Goal: Information Seeking & Learning: Understand process/instructions

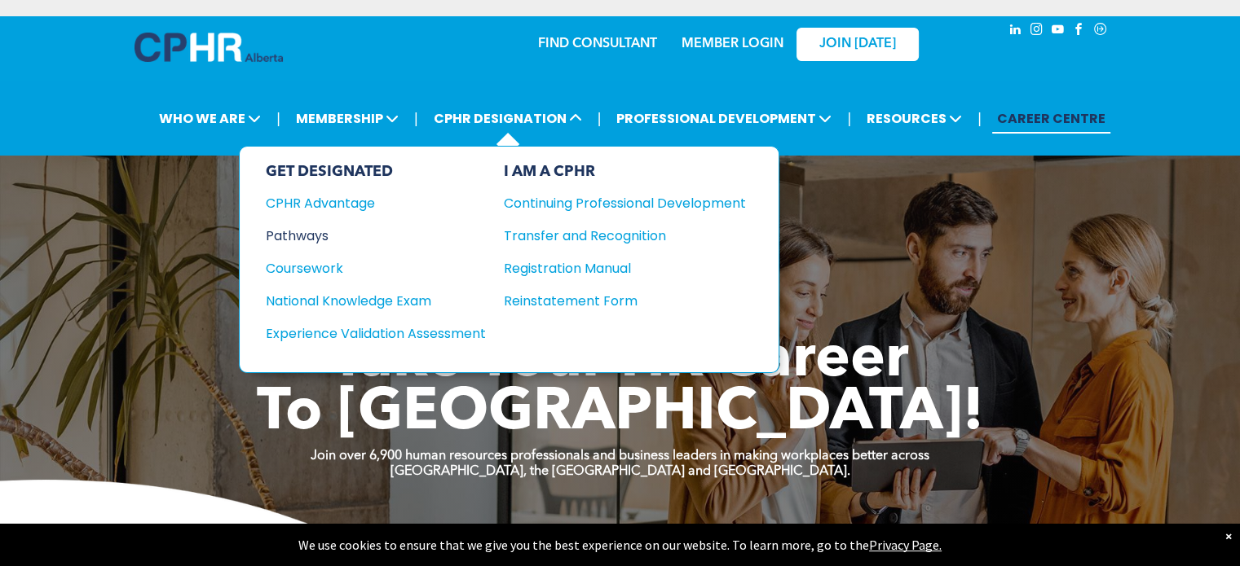
click at [318, 234] on div "Pathways" at bounding box center [365, 236] width 198 height 20
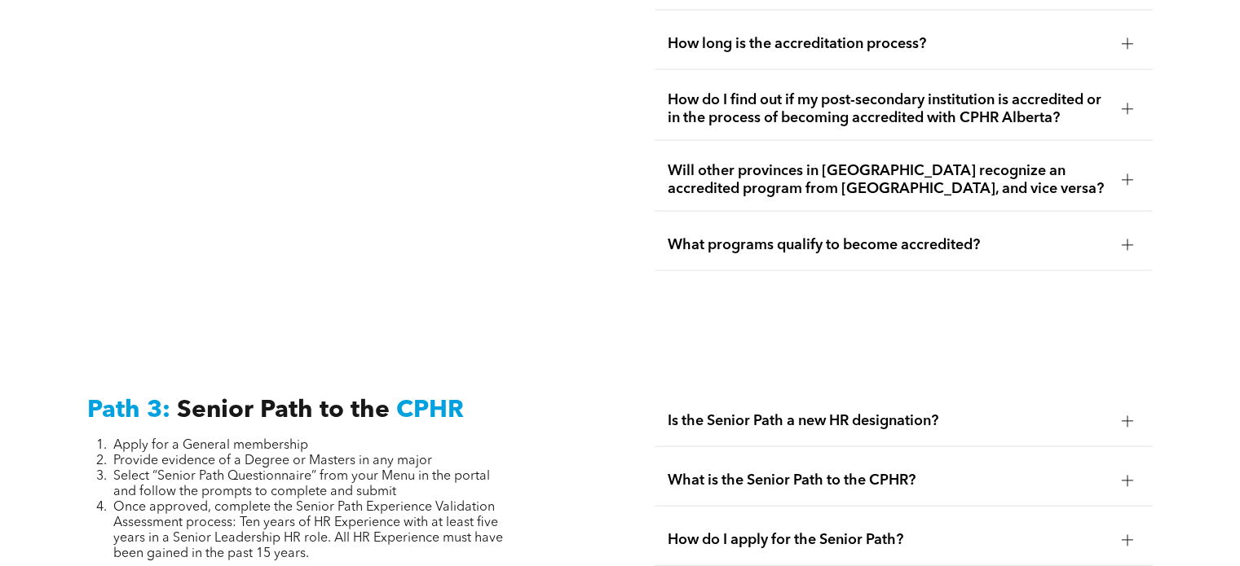
scroll to position [3814, 0]
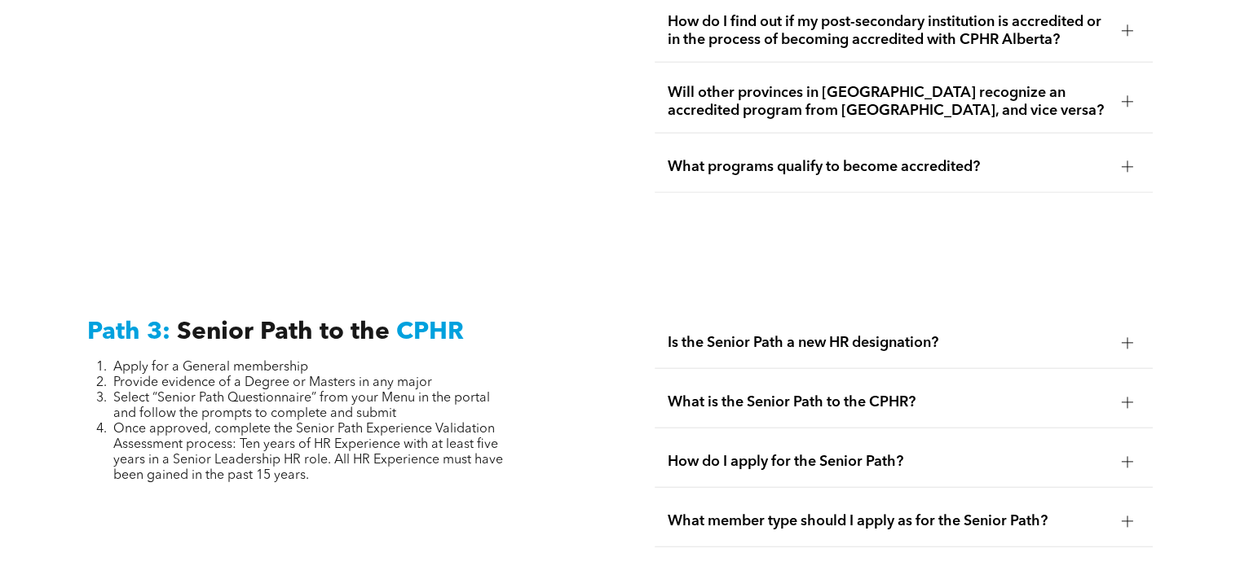
click at [799, 394] on span "What is the Senior Path to the CPHR?" at bounding box center [888, 403] width 440 height 18
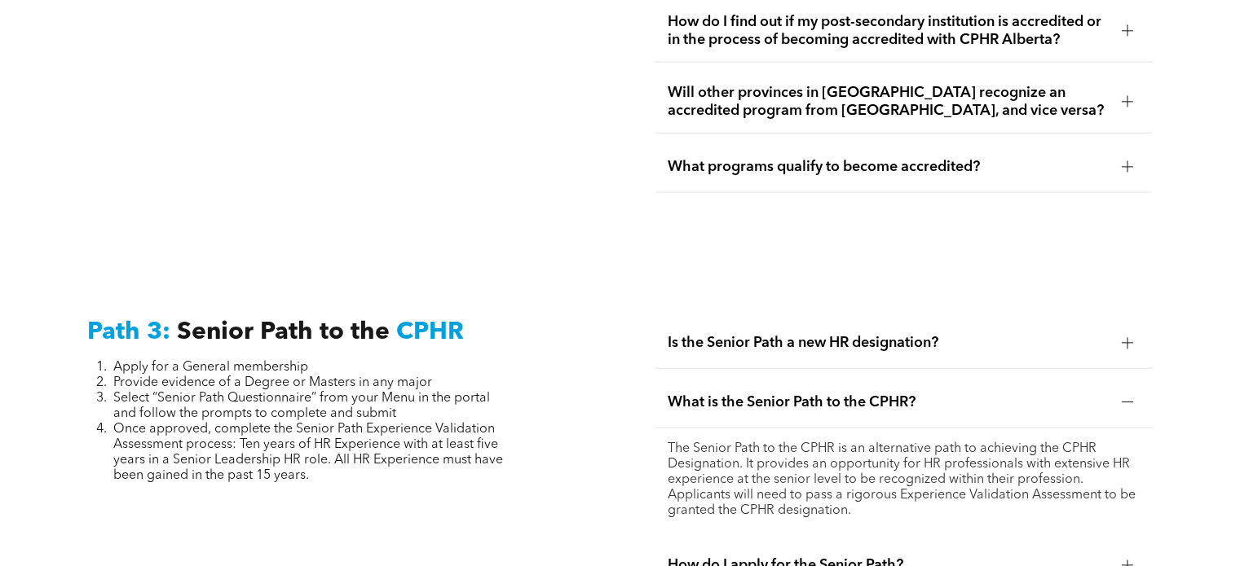
click at [799, 394] on span "What is the Senior Path to the CPHR?" at bounding box center [888, 403] width 440 height 18
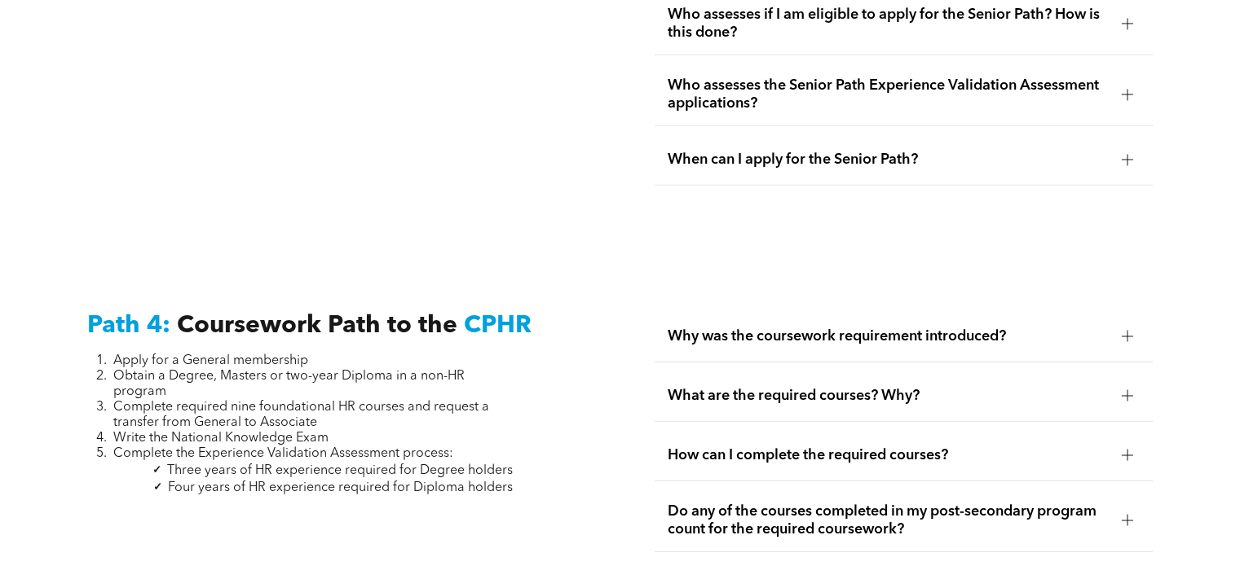
scroll to position [4630, 0]
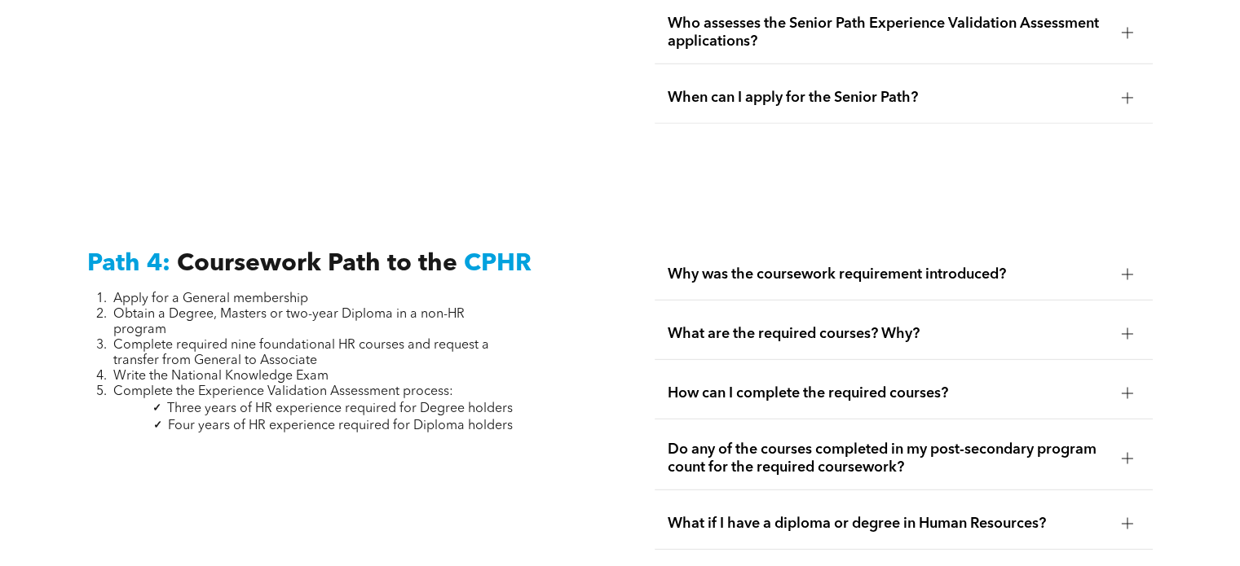
click at [876, 325] on span "What are the required courses? Why?" at bounding box center [888, 334] width 440 height 18
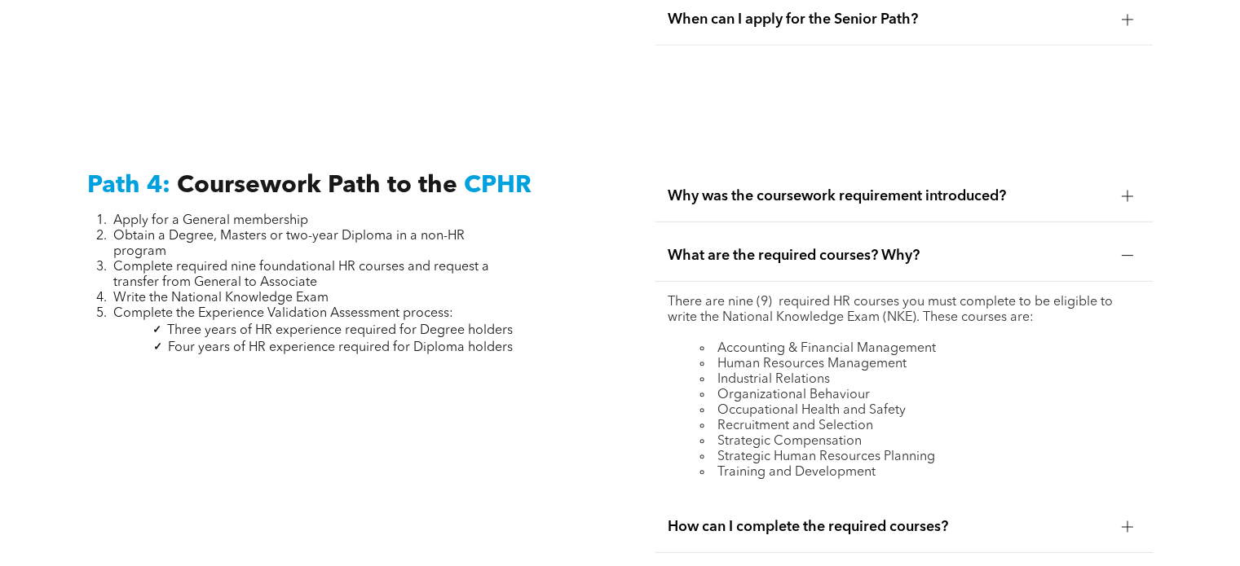
scroll to position [4760, 0]
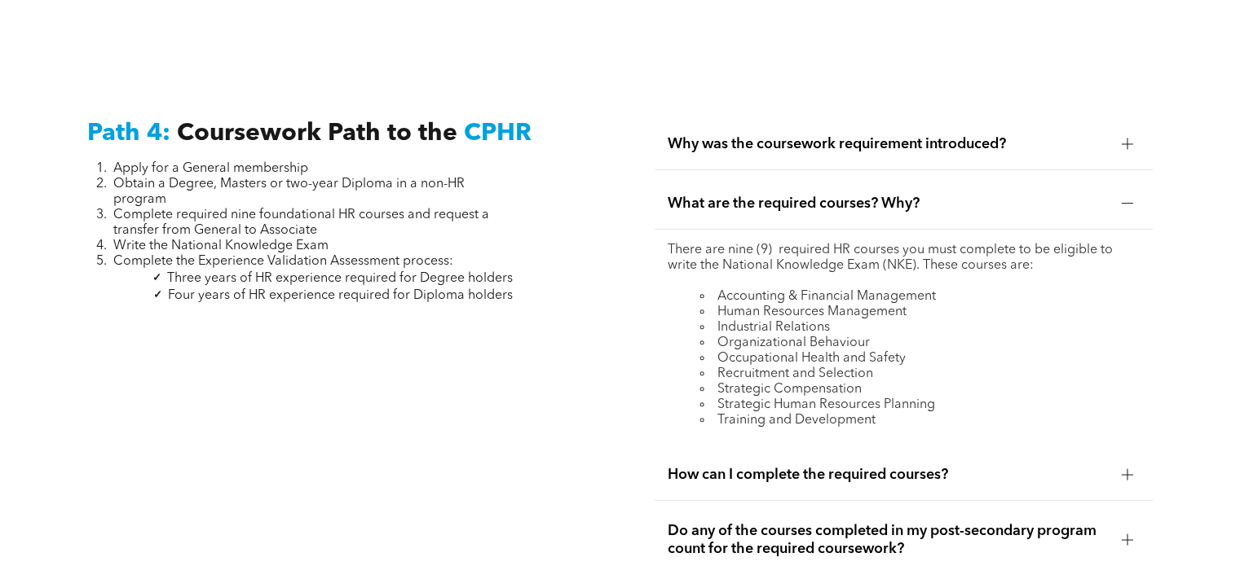
click at [935, 195] on span "What are the required courses? Why?" at bounding box center [888, 204] width 440 height 18
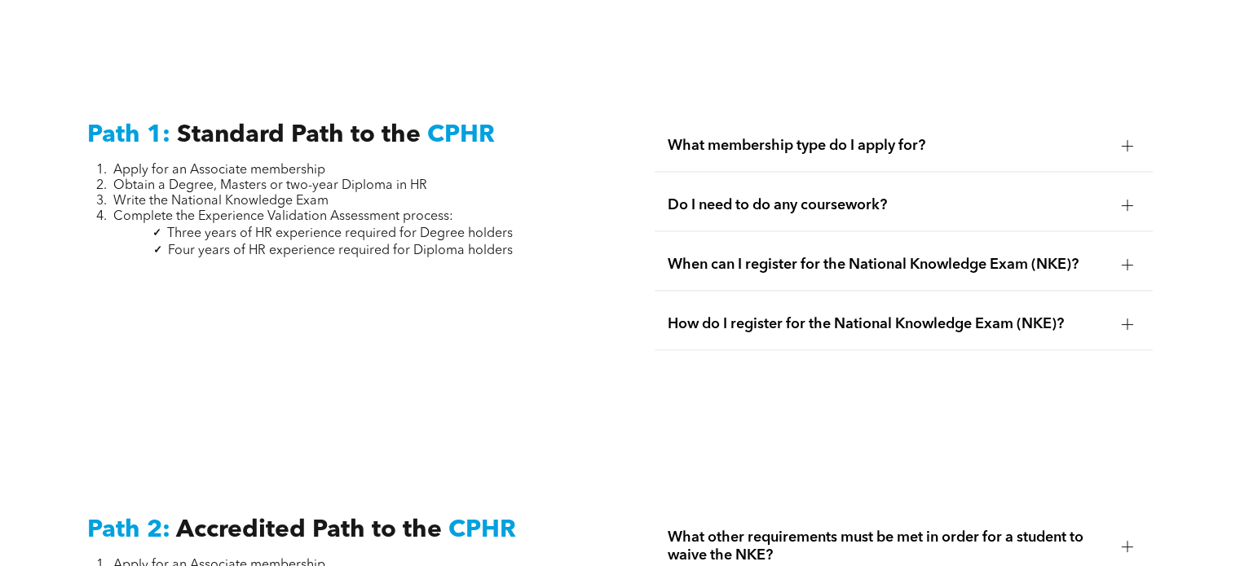
scroll to position [2021, 0]
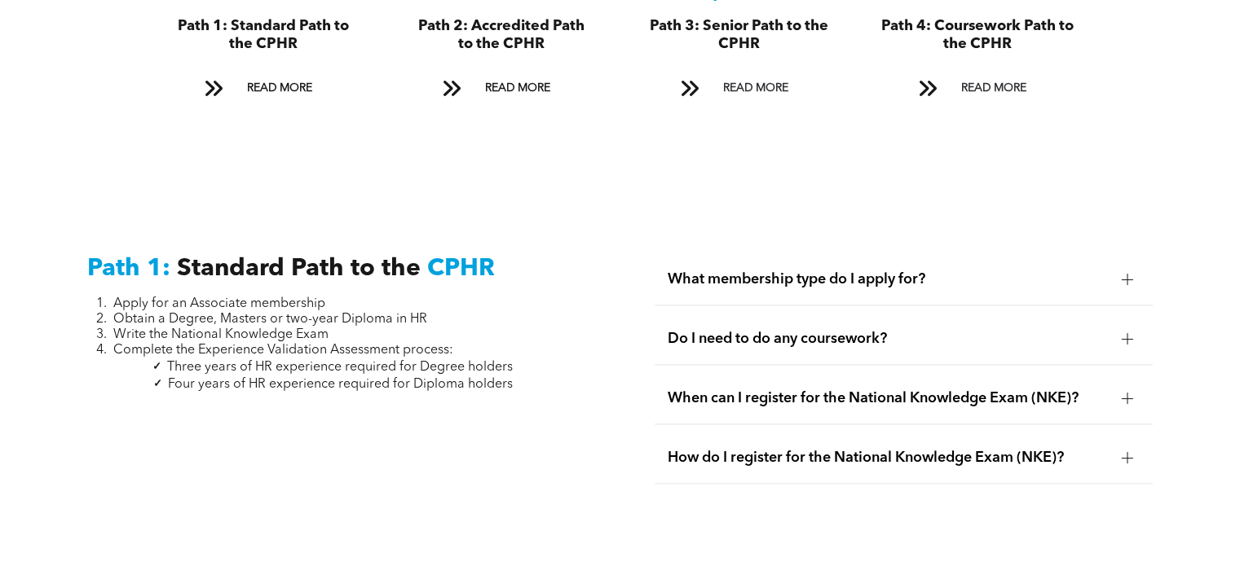
click at [908, 271] on span "What membership type do I apply for?" at bounding box center [888, 280] width 440 height 18
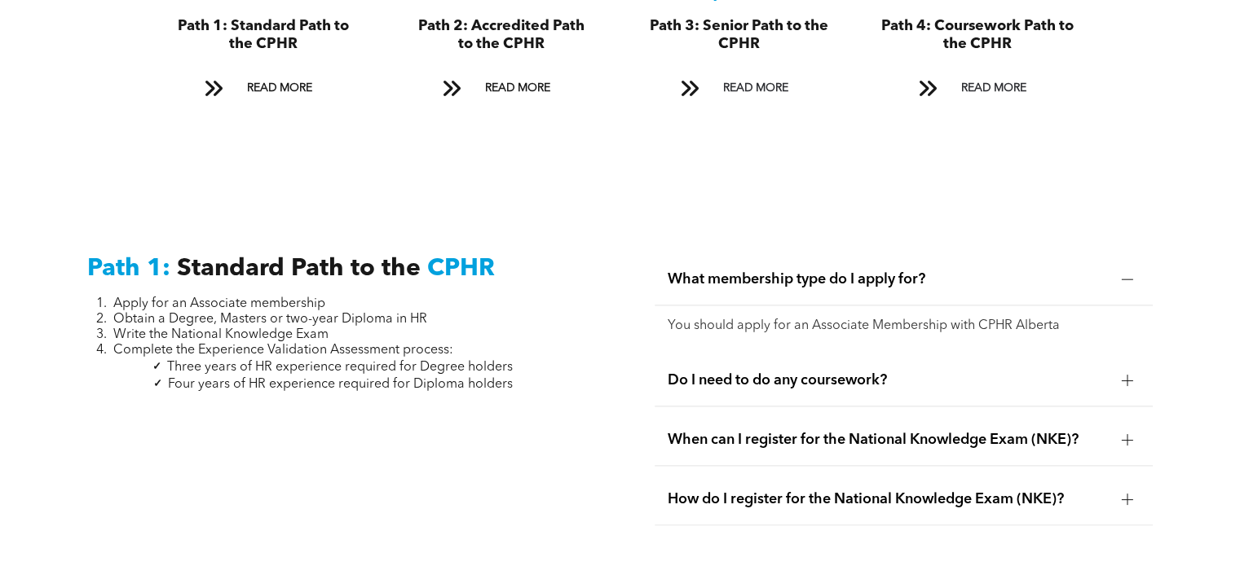
click at [908, 271] on span "What membership type do I apply for?" at bounding box center [888, 280] width 440 height 18
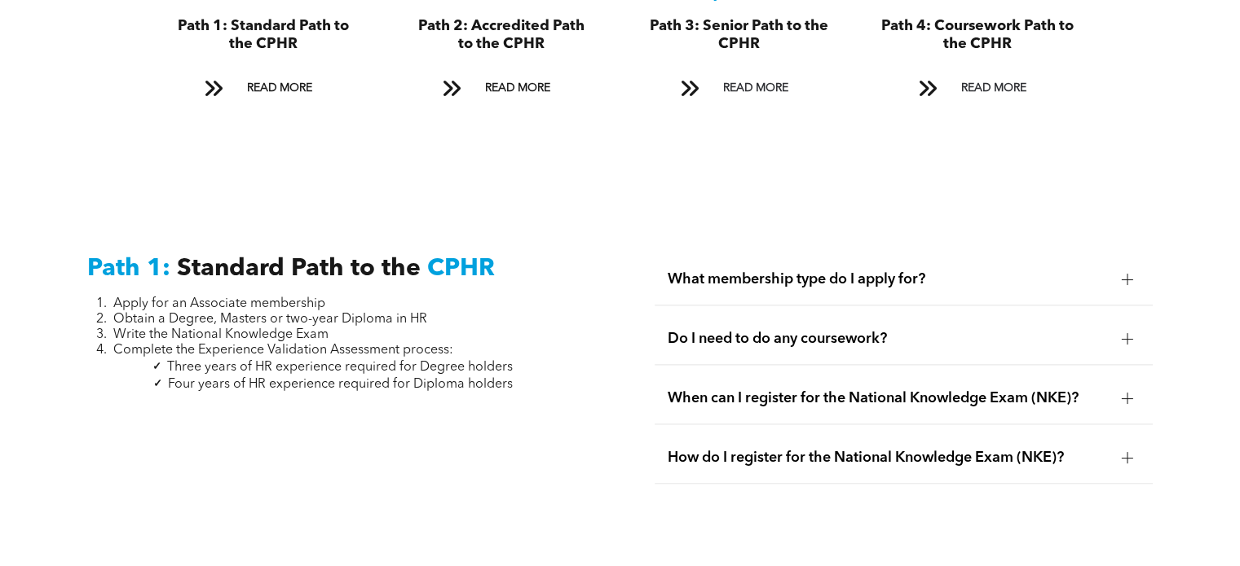
click at [878, 330] on span "Do I need to do any coursework?" at bounding box center [888, 339] width 440 height 18
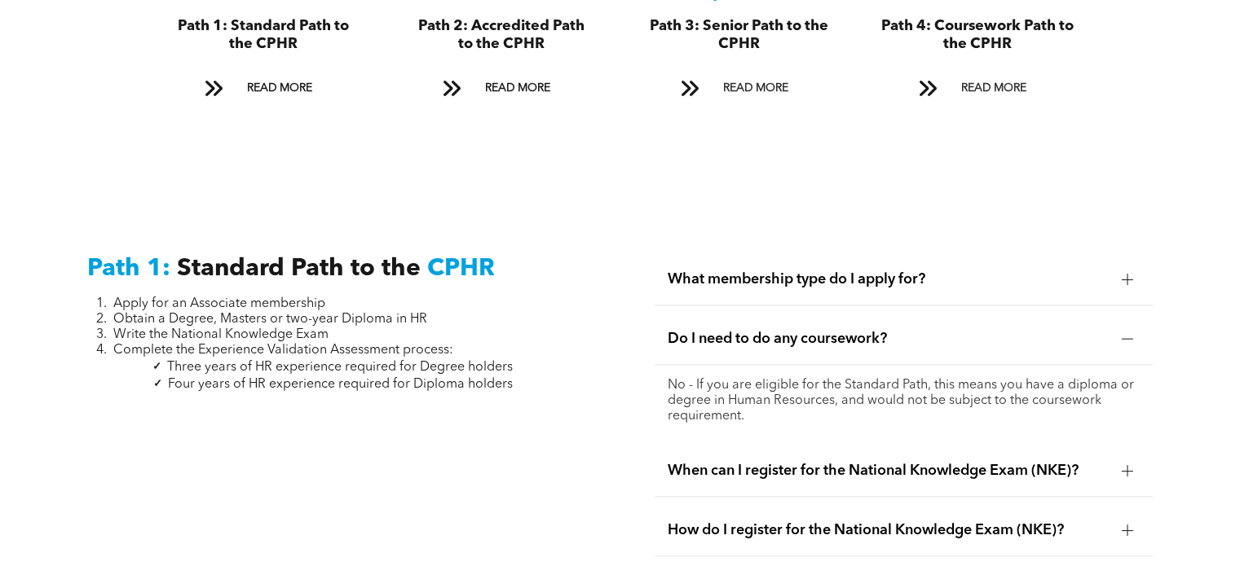
click at [862, 345] on div "Do I need to do any coursework?" at bounding box center [902, 339] width 497 height 51
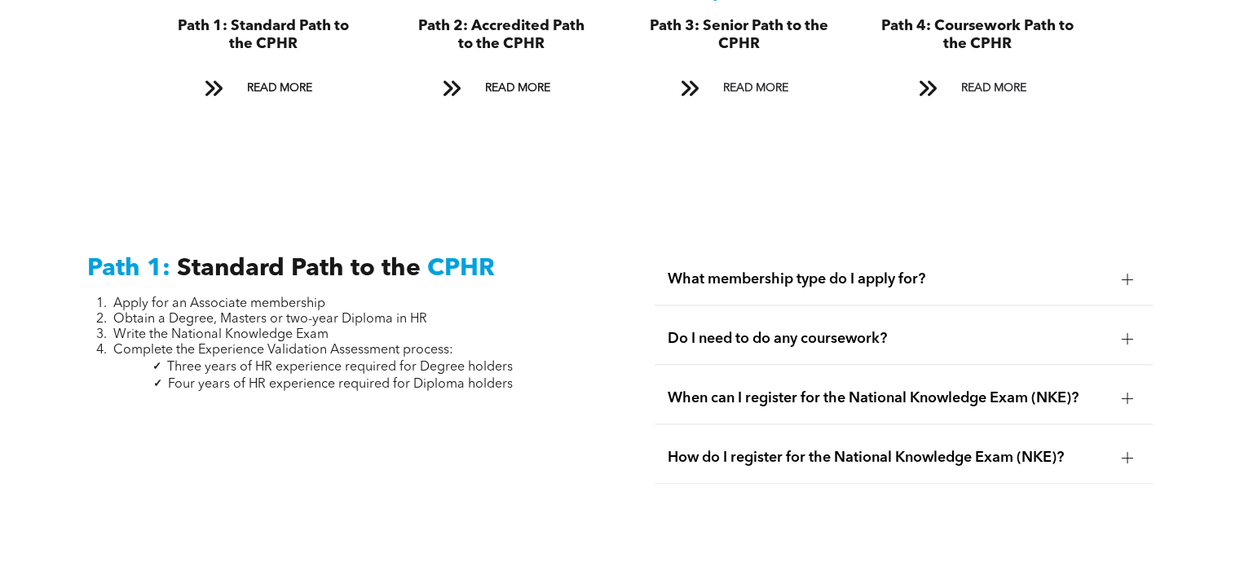
click at [848, 390] on span "When can I register for the National Knowledge Exam (NKE)?" at bounding box center [888, 399] width 440 height 18
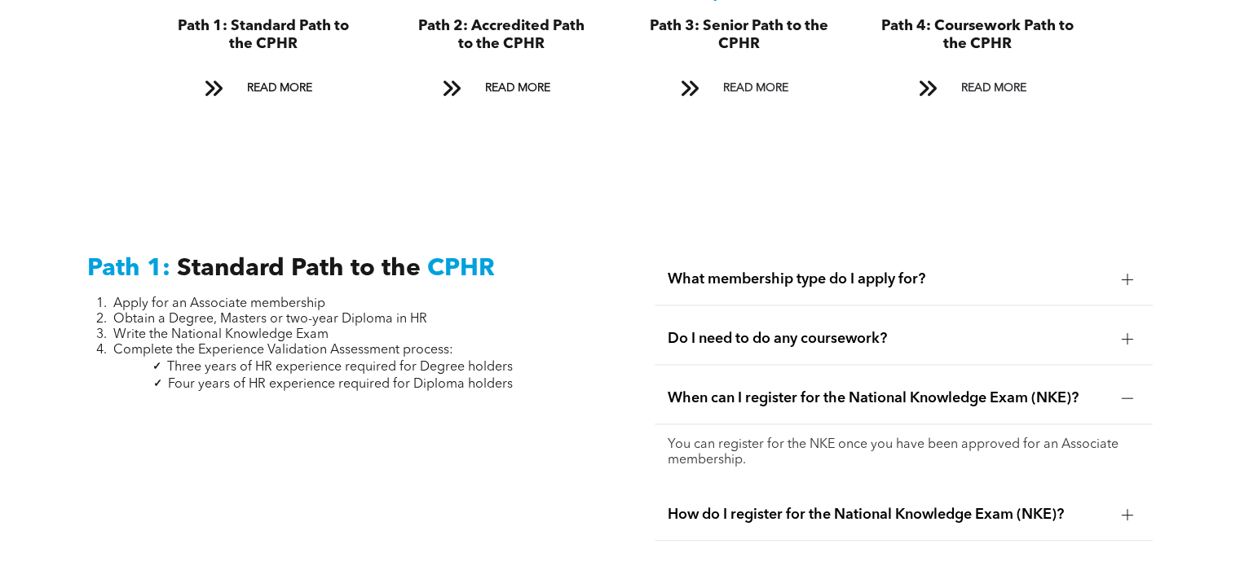
click at [848, 390] on span "When can I register for the National Knowledge Exam (NKE)?" at bounding box center [888, 399] width 440 height 18
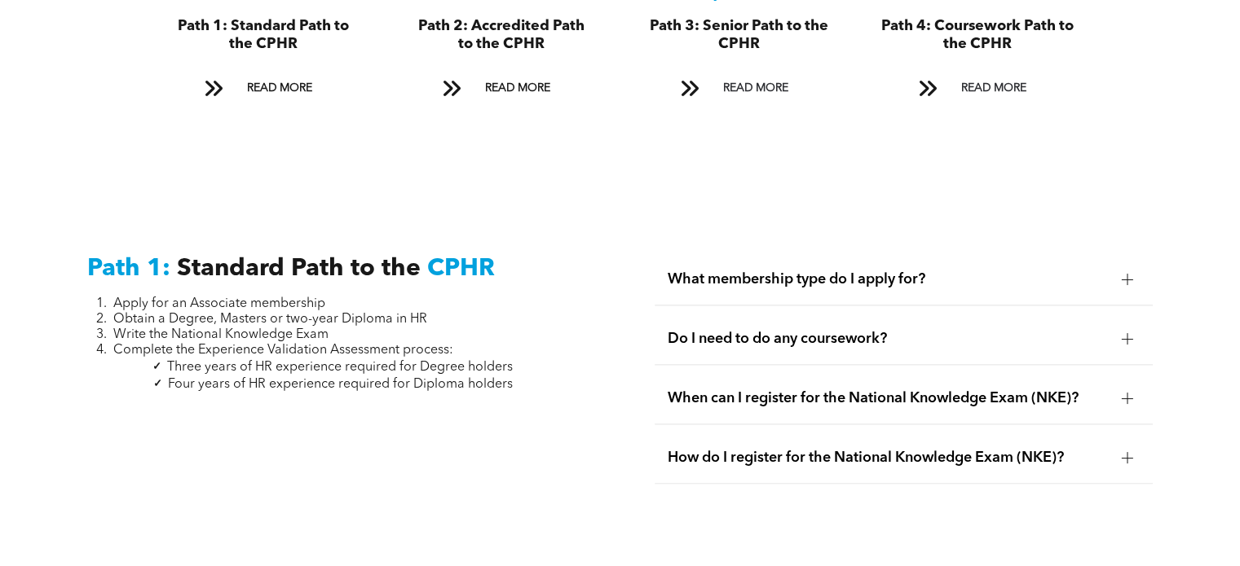
click at [853, 449] on span "How do I register for the National Knowledge Exam (NKE)?" at bounding box center [888, 458] width 440 height 18
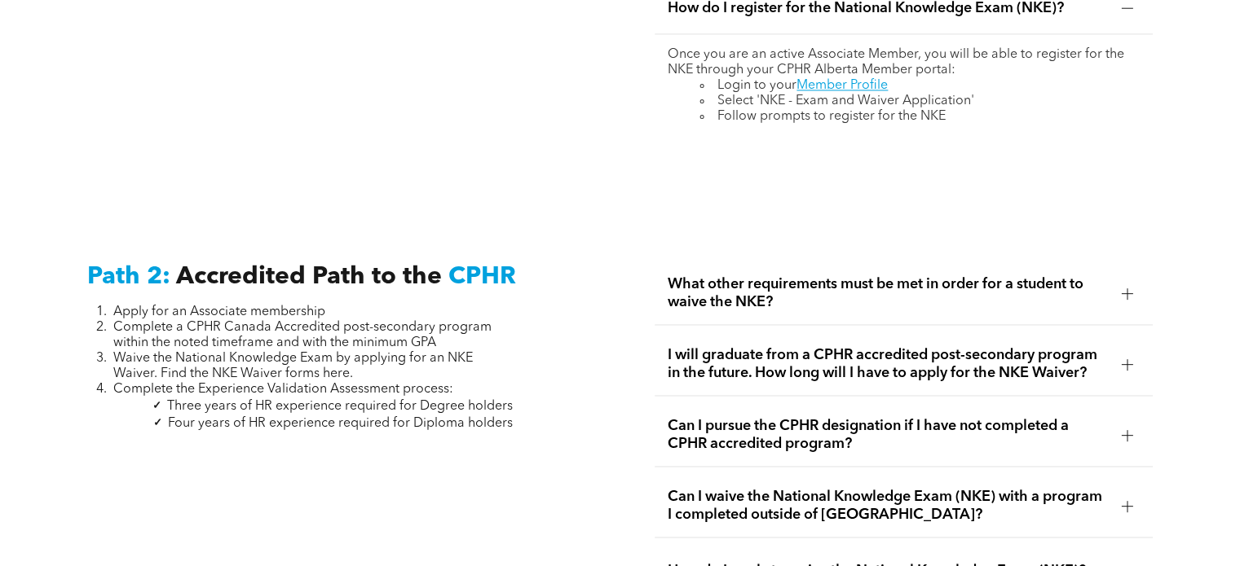
scroll to position [2478, 0]
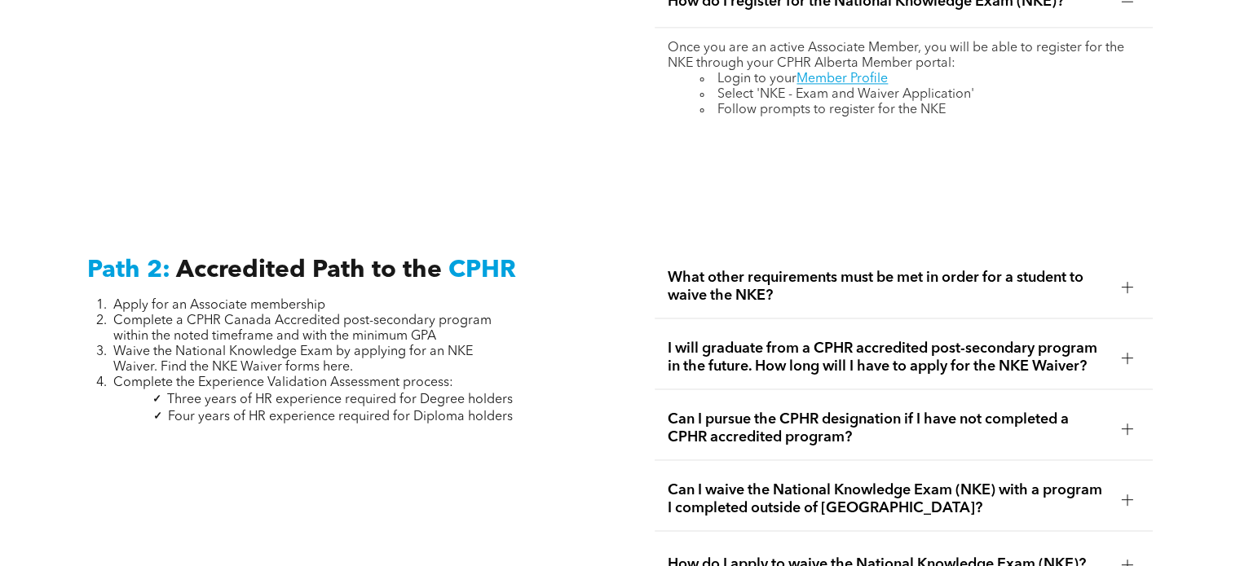
click at [809, 275] on span "What other requirements must be met in order for a student to waive the NKE?" at bounding box center [888, 287] width 440 height 36
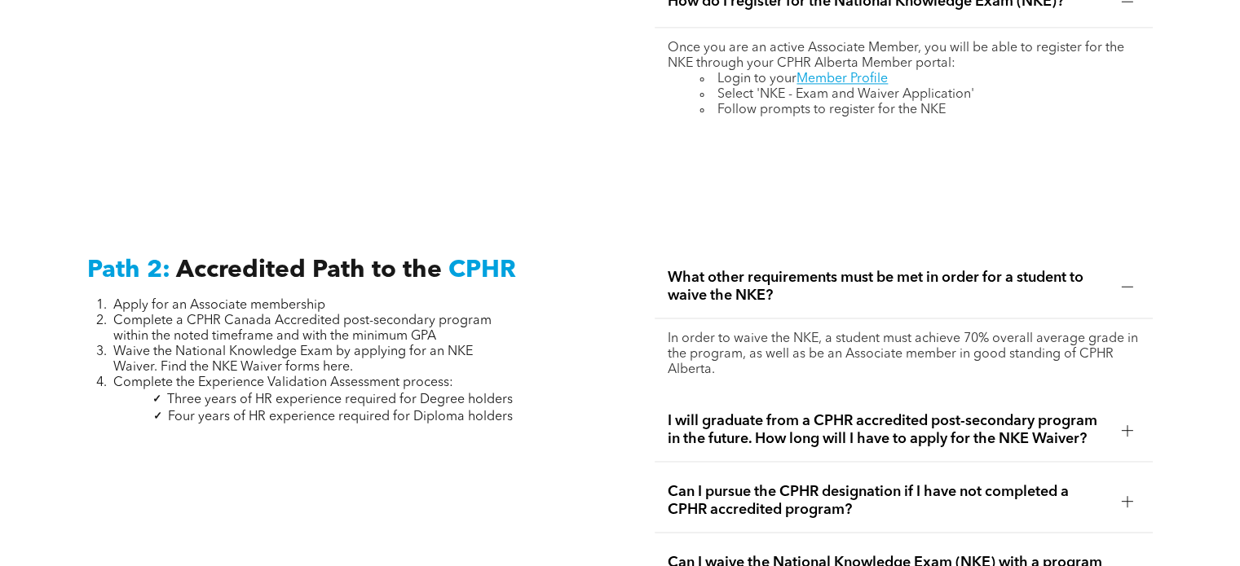
click at [809, 275] on span "What other requirements must be met in order for a student to waive the NKE?" at bounding box center [888, 287] width 440 height 36
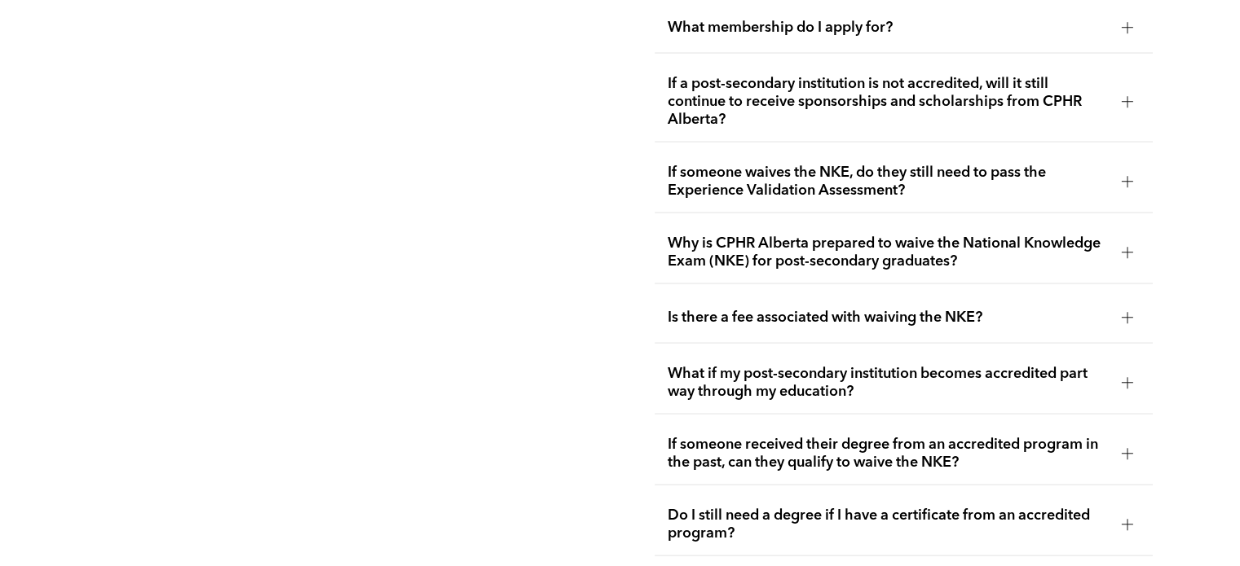
scroll to position [3195, 0]
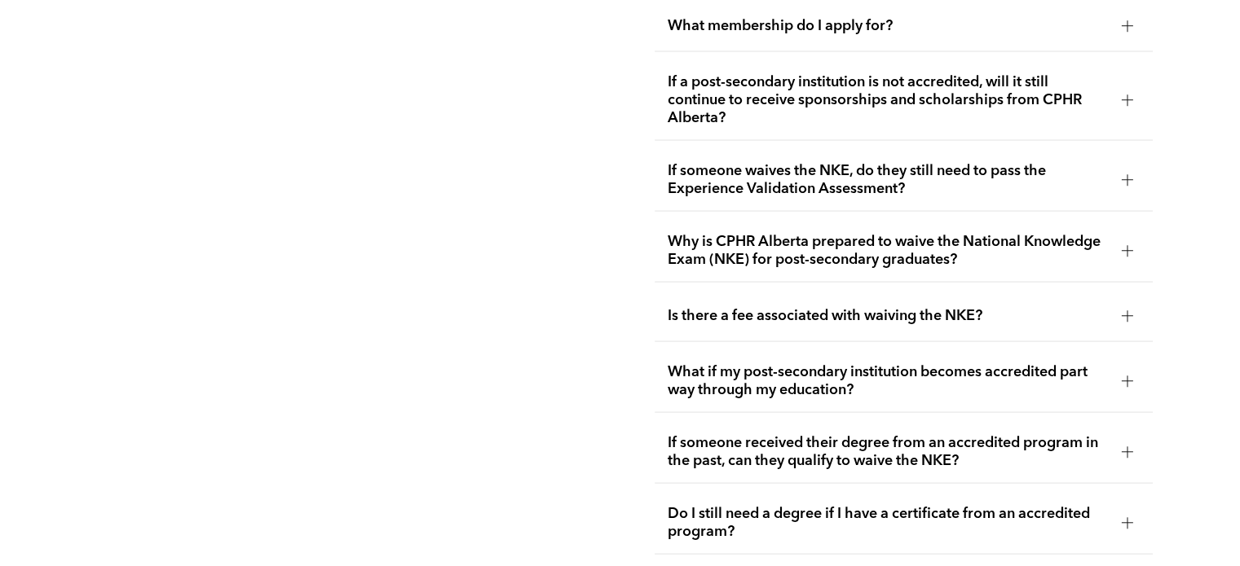
click at [949, 94] on span "If a post-secondary institution is not accredited, will it still continue to re…" at bounding box center [888, 100] width 440 height 54
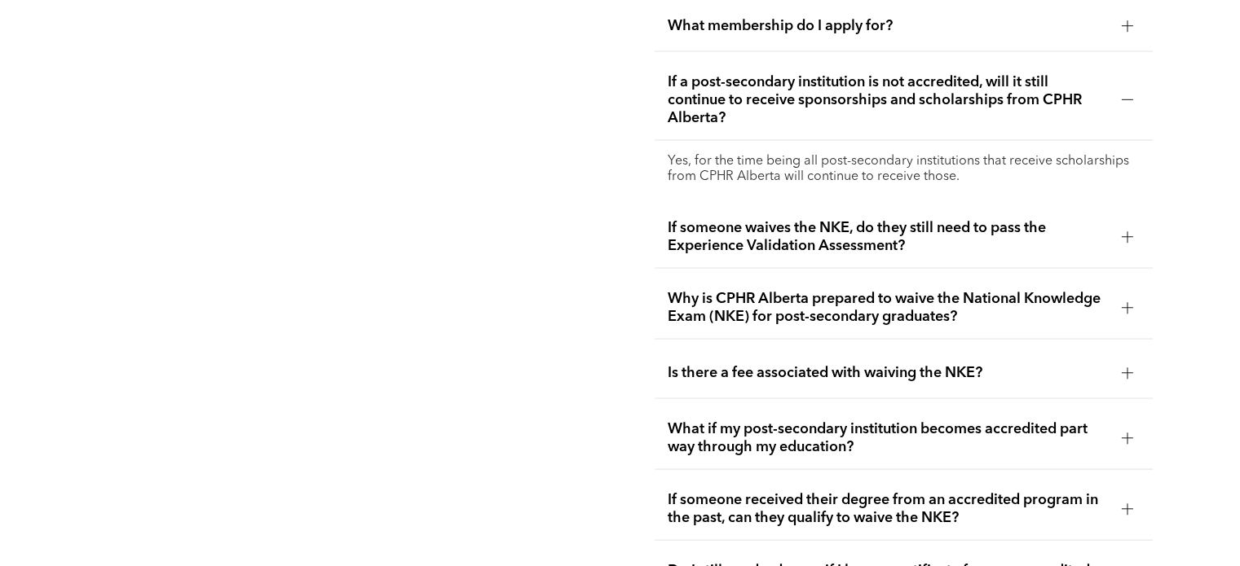
click at [898, 90] on span "If a post-secondary institution is not accredited, will it still continue to re…" at bounding box center [888, 100] width 440 height 54
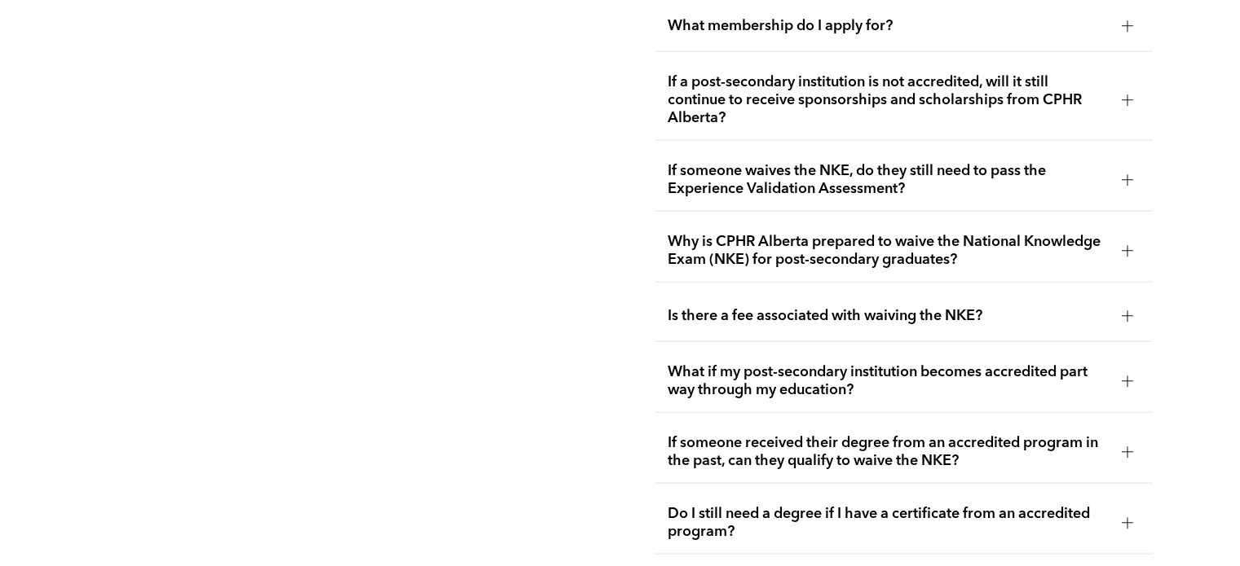
click at [903, 185] on span "If someone waives the NKE, do they still need to pass the Experience Validation…" at bounding box center [888, 180] width 440 height 36
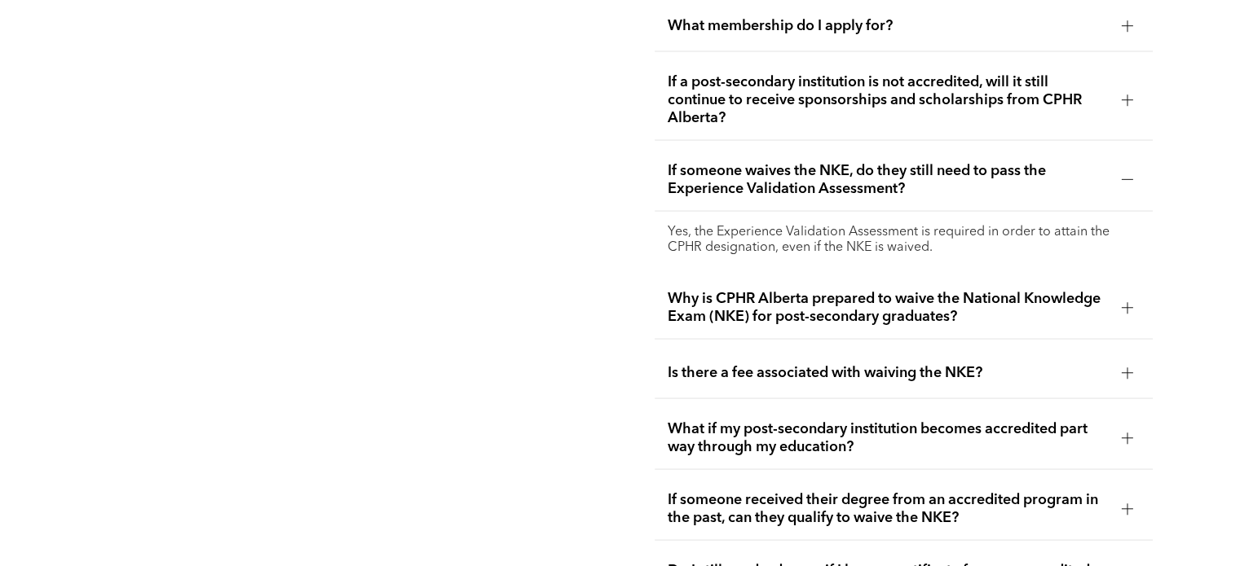
click at [903, 185] on span "If someone waives the NKE, do they still need to pass the Experience Validation…" at bounding box center [888, 180] width 440 height 36
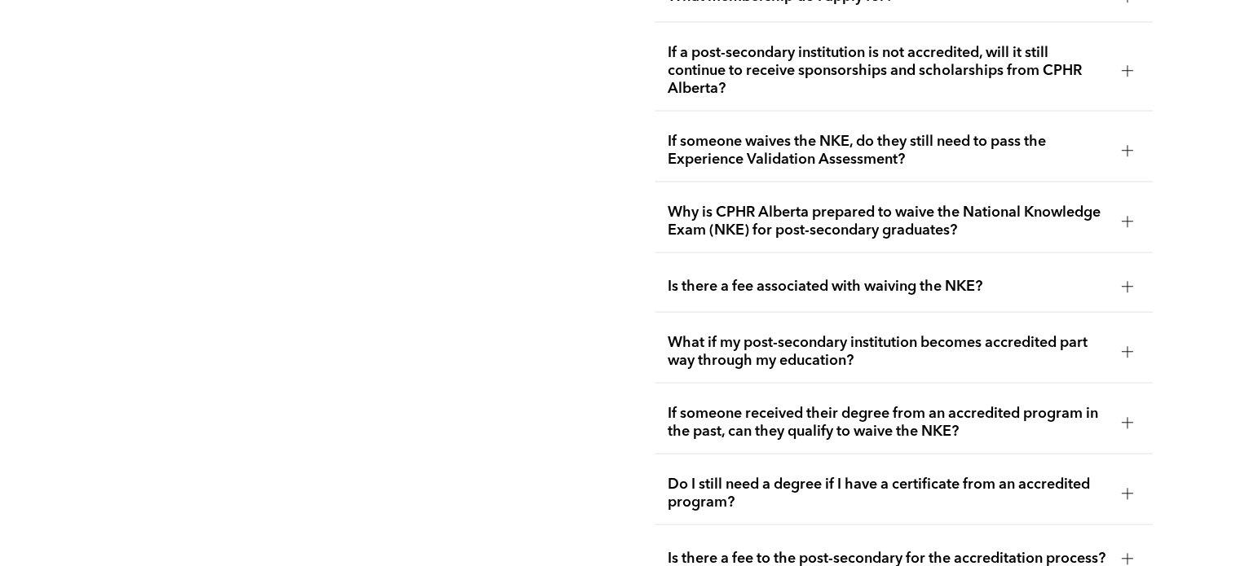
scroll to position [3228, 0]
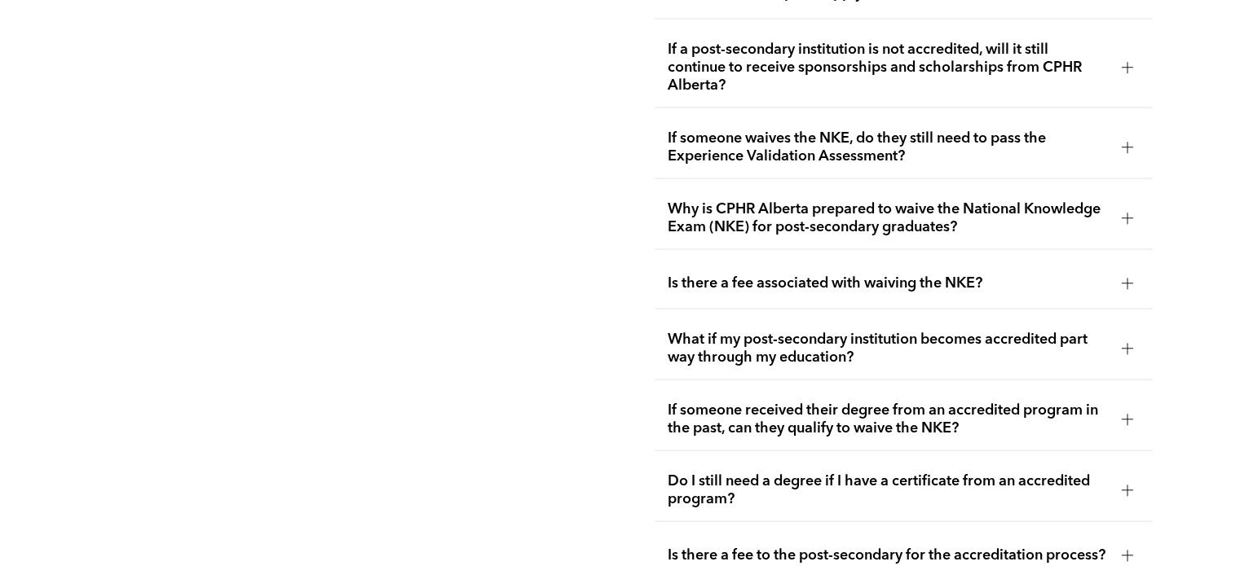
click at [950, 214] on span "Why is CPHR Alberta prepared to waive the National Knowledge Exam (NKE) for pos…" at bounding box center [888, 219] width 440 height 36
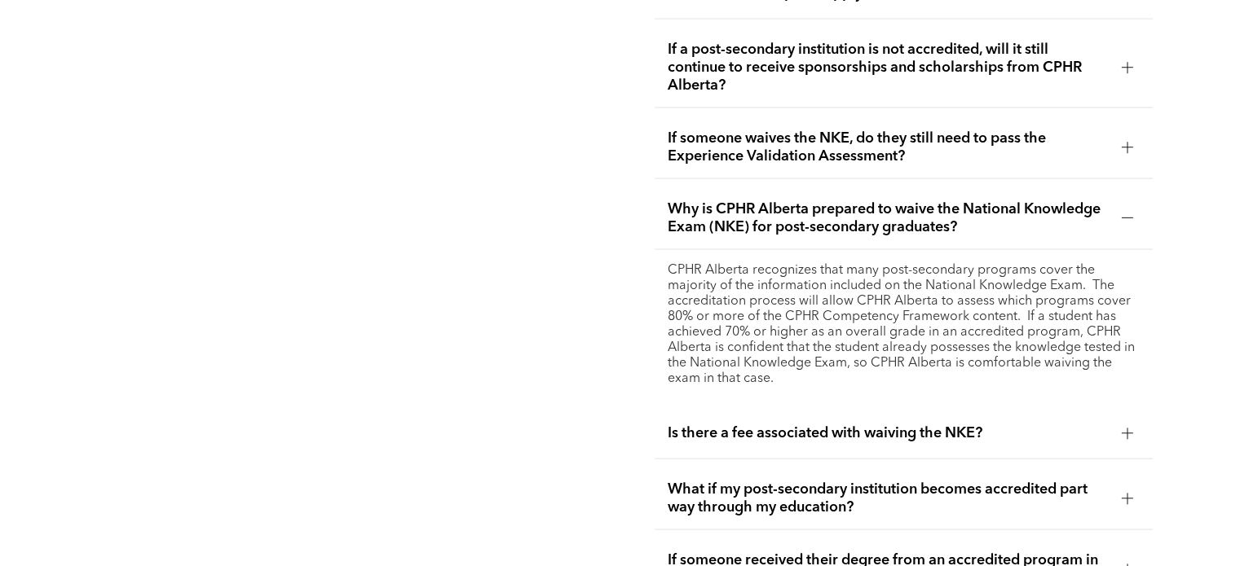
click at [950, 214] on span "Why is CPHR Alberta prepared to waive the National Knowledge Exam (NKE) for pos…" at bounding box center [888, 219] width 440 height 36
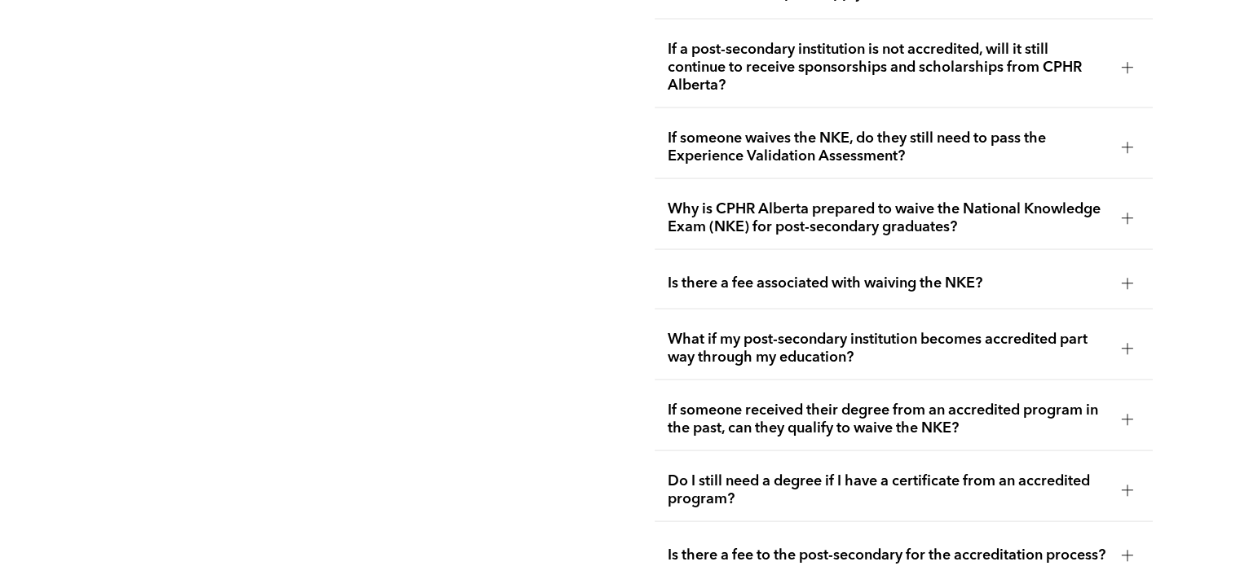
click at [892, 280] on span "Is there a fee associated with waiving the NKE?" at bounding box center [888, 284] width 440 height 18
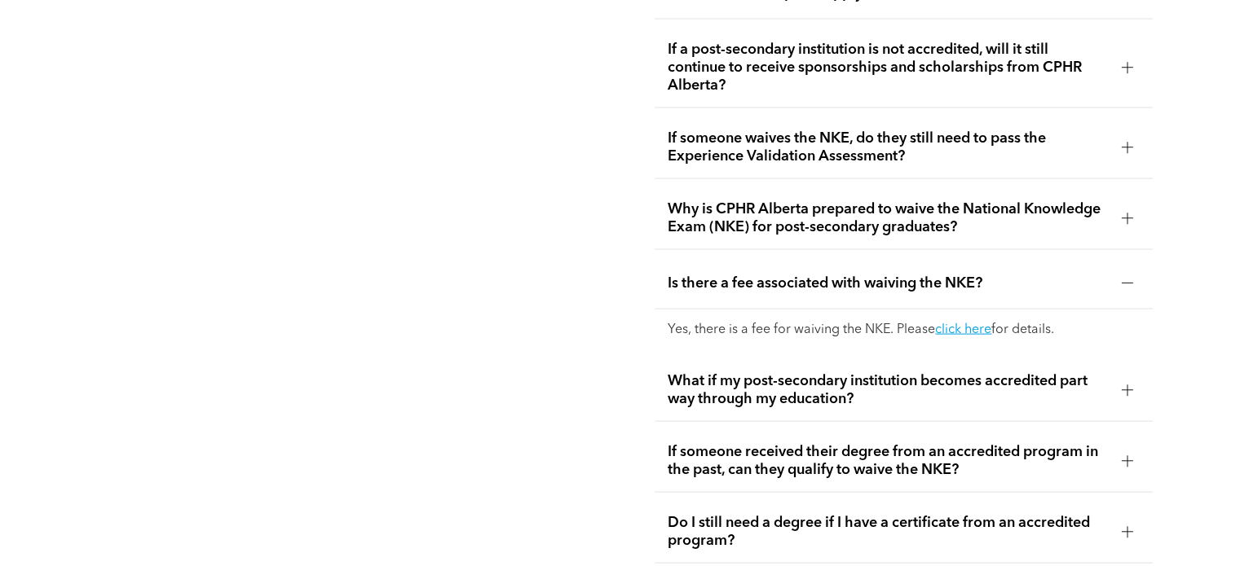
click at [892, 280] on span "Is there a fee associated with waiving the NKE?" at bounding box center [888, 284] width 440 height 18
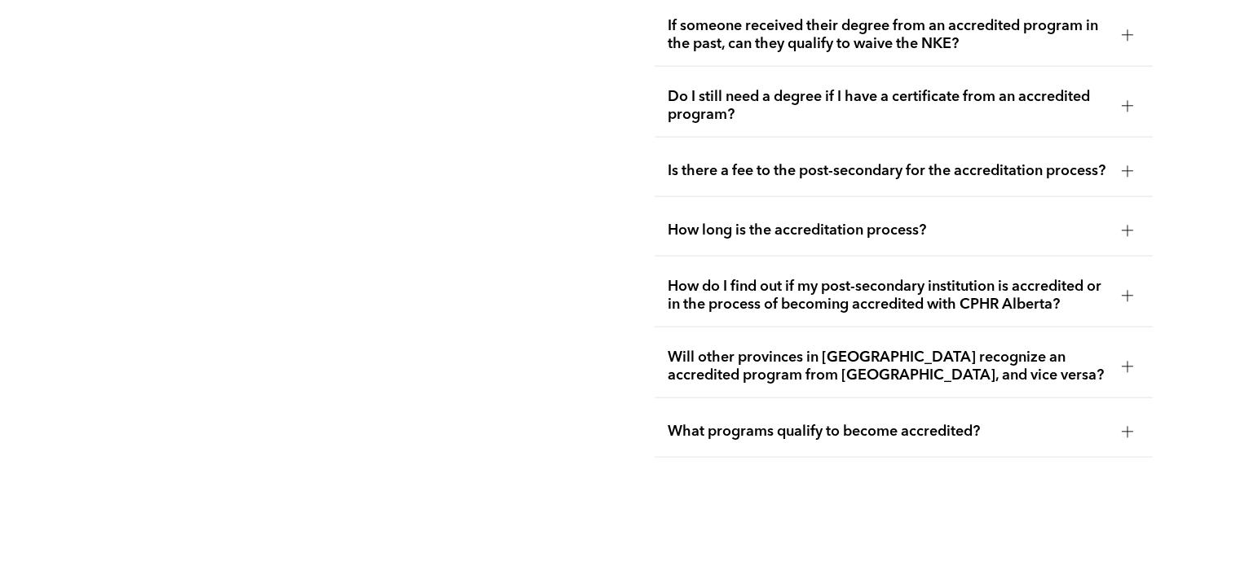
scroll to position [3619, 0]
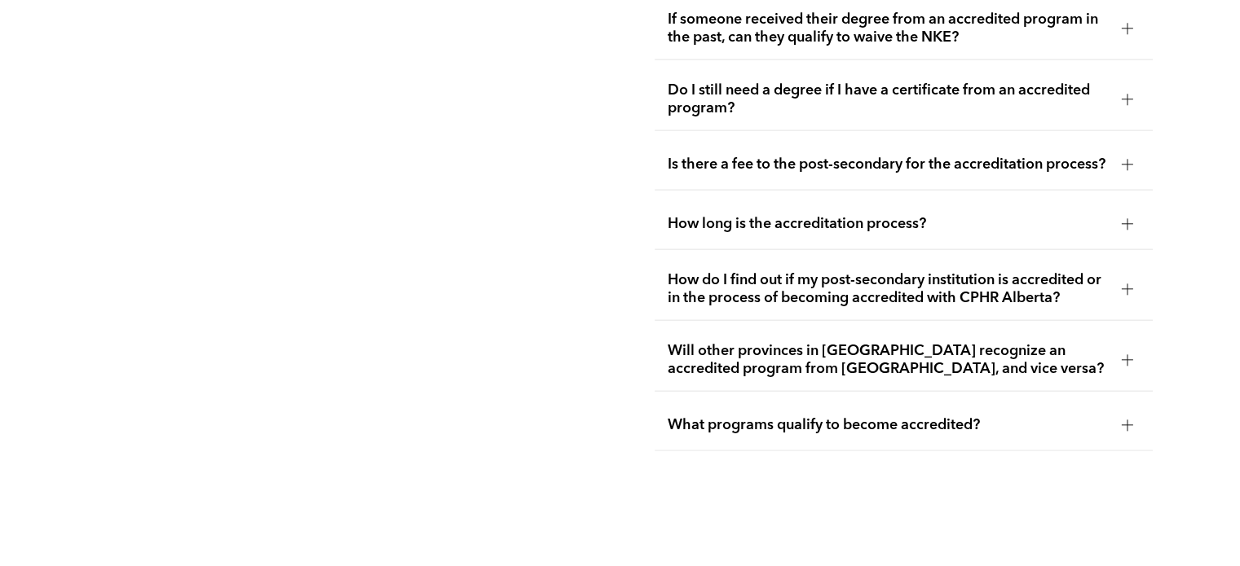
click at [924, 156] on span "Is there a fee to the post-secondary for the accreditation process?" at bounding box center [888, 165] width 440 height 18
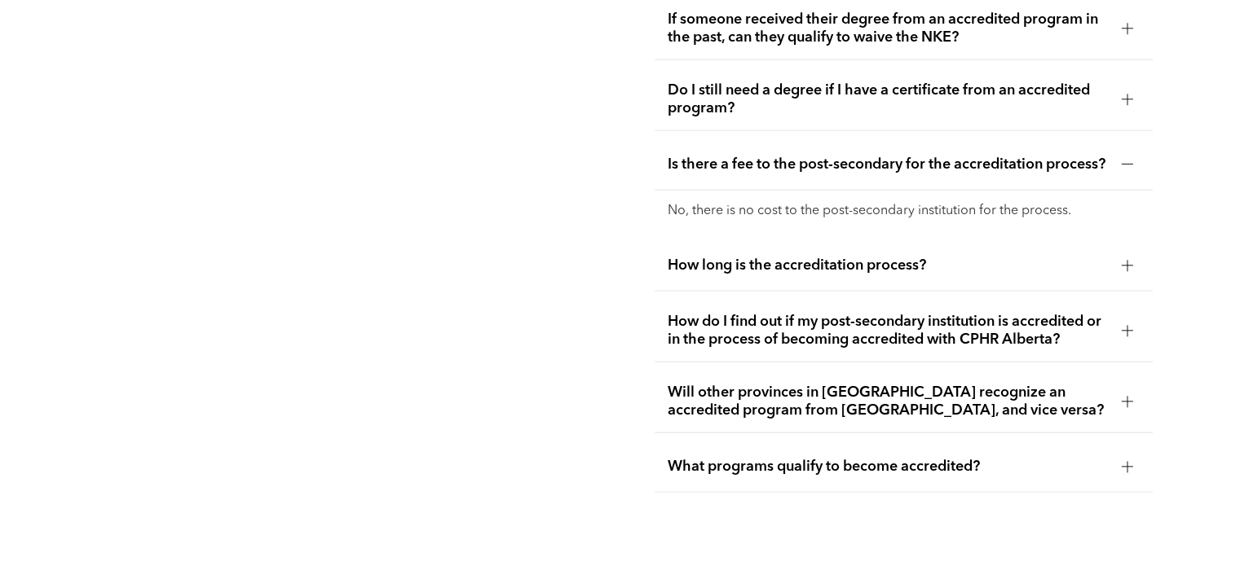
click at [924, 156] on span "Is there a fee to the post-secondary for the accreditation process?" at bounding box center [888, 165] width 440 height 18
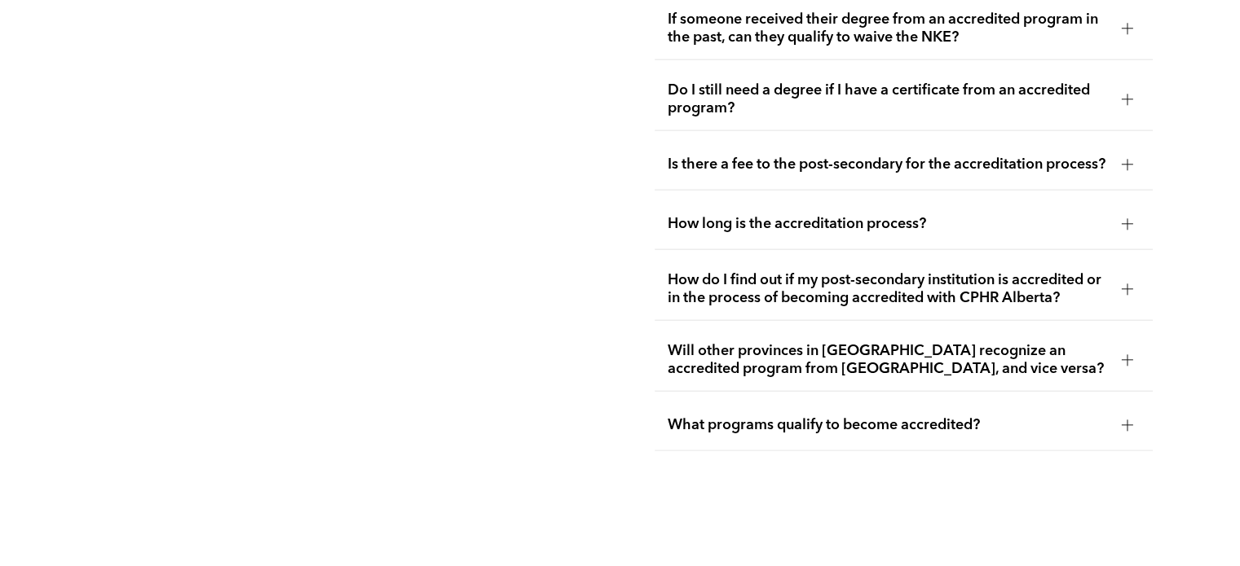
click at [890, 218] on span "How long is the accreditation process?" at bounding box center [888, 224] width 440 height 18
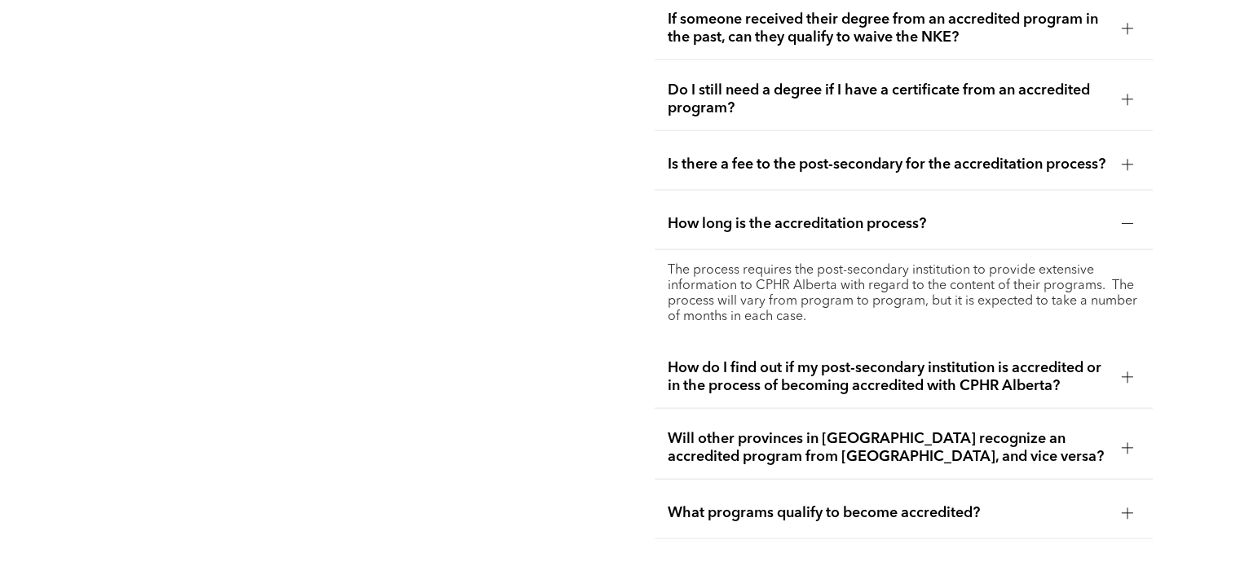
click at [890, 218] on span "How long is the accreditation process?" at bounding box center [888, 224] width 440 height 18
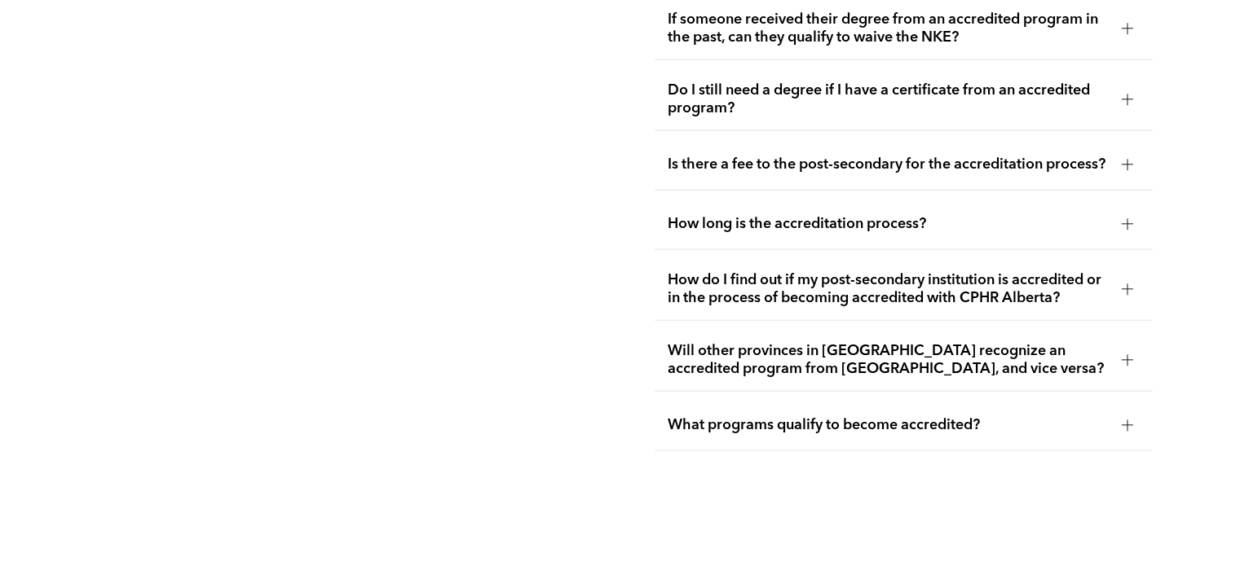
click at [890, 218] on span "How long is the accreditation process?" at bounding box center [888, 224] width 440 height 18
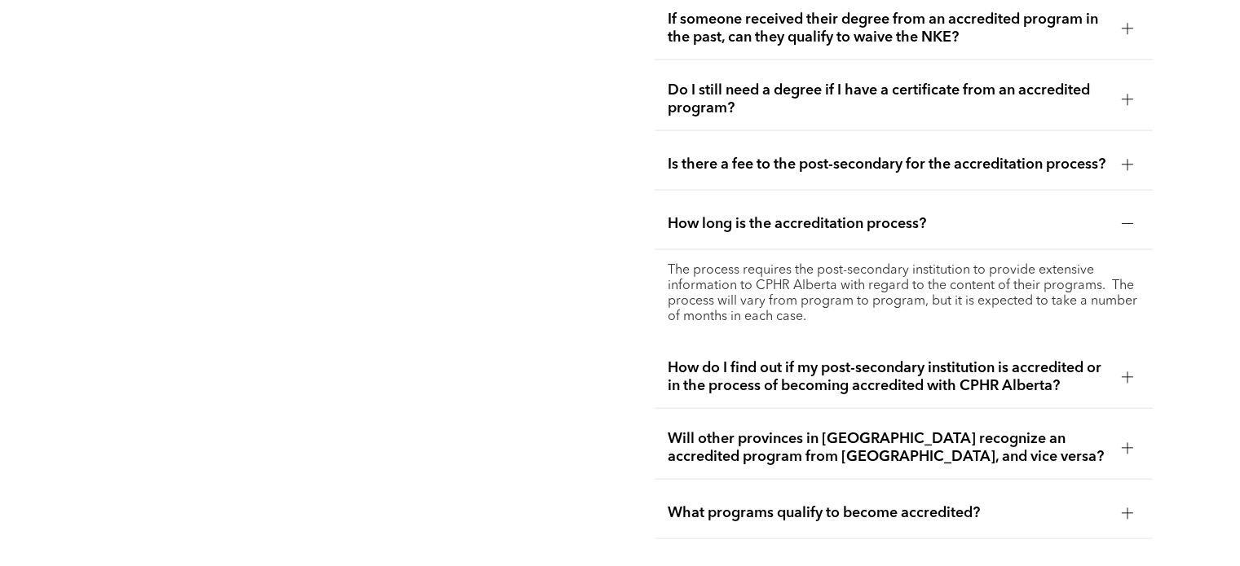
click at [890, 218] on span "How long is the accreditation process?" at bounding box center [888, 224] width 440 height 18
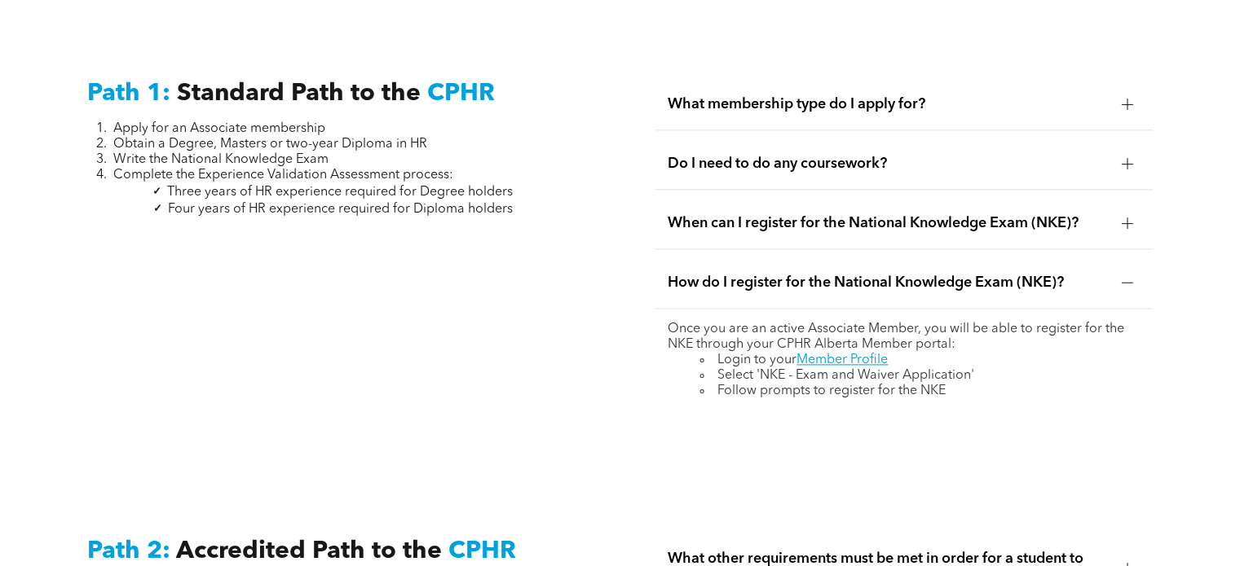
scroll to position [2152, 0]
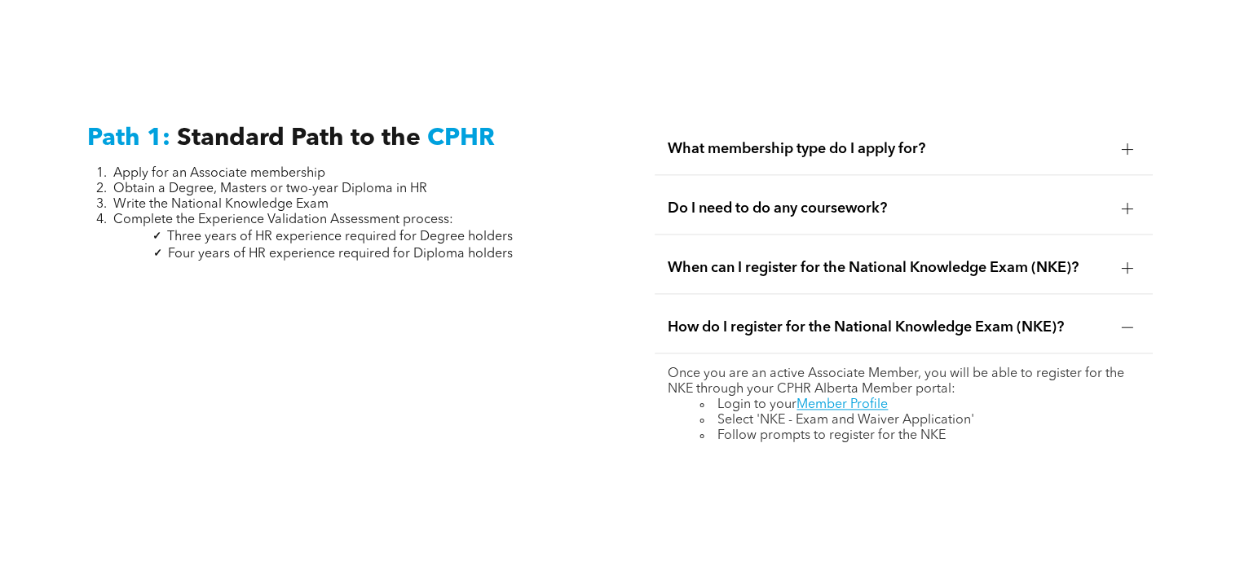
click at [782, 200] on span "Do I need to do any coursework?" at bounding box center [888, 209] width 440 height 18
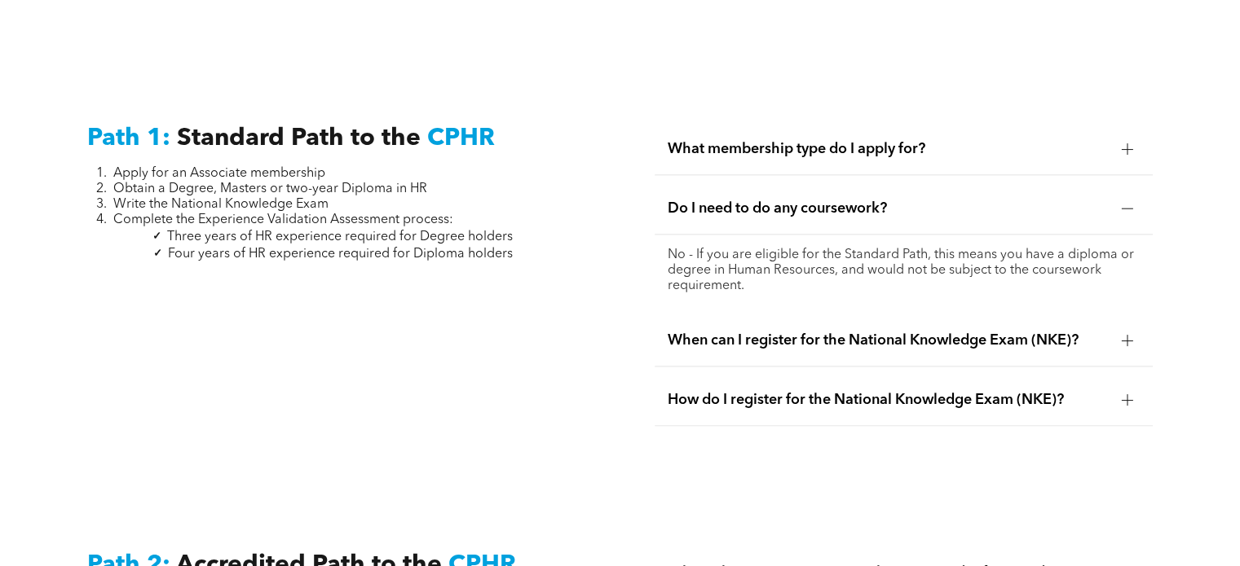
click at [782, 200] on span "Do I need to do any coursework?" at bounding box center [888, 209] width 440 height 18
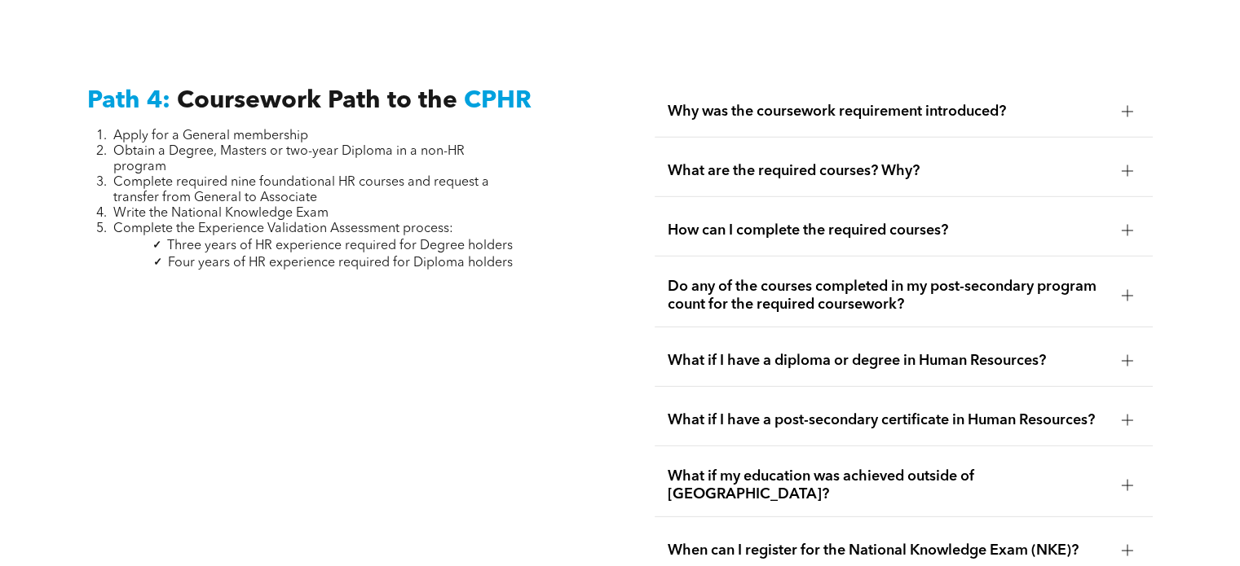
scroll to position [4825, 0]
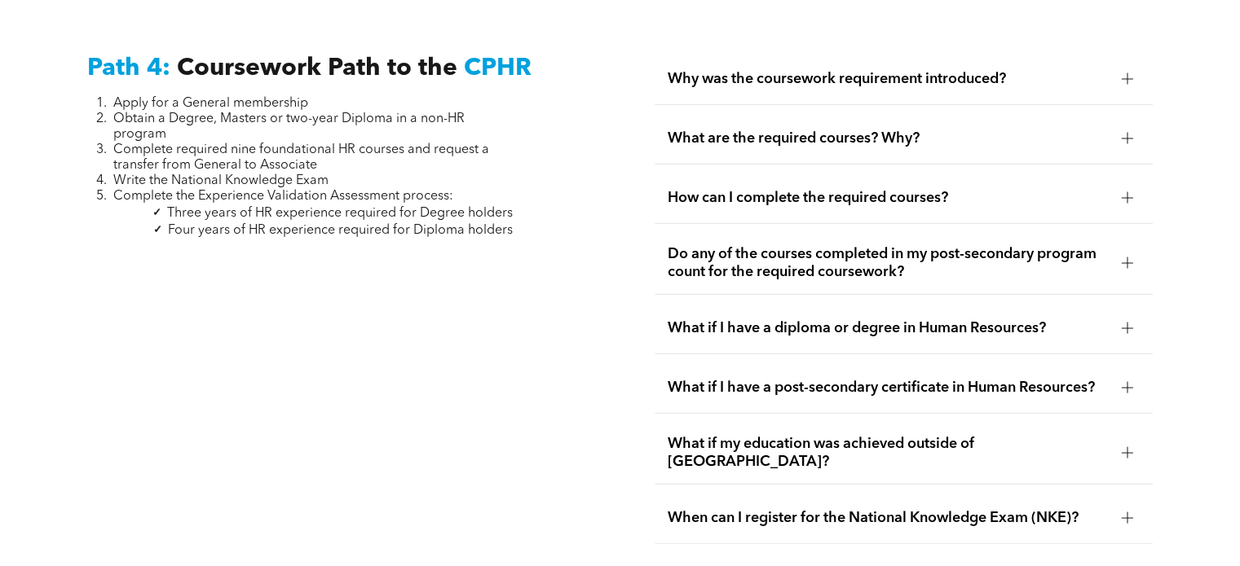
click at [822, 264] on span "Do any of the courses completed in my post-secondary program count for the requ…" at bounding box center [888, 263] width 440 height 36
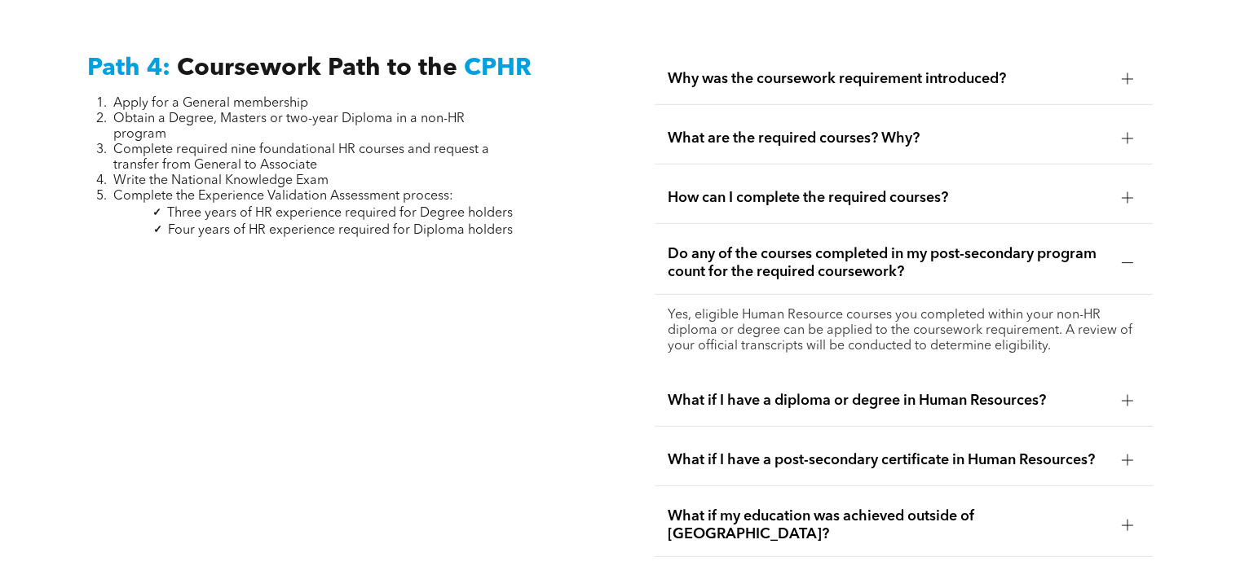
click at [773, 394] on span "What if I have a diploma or degree in Human Resources?" at bounding box center [888, 401] width 440 height 18
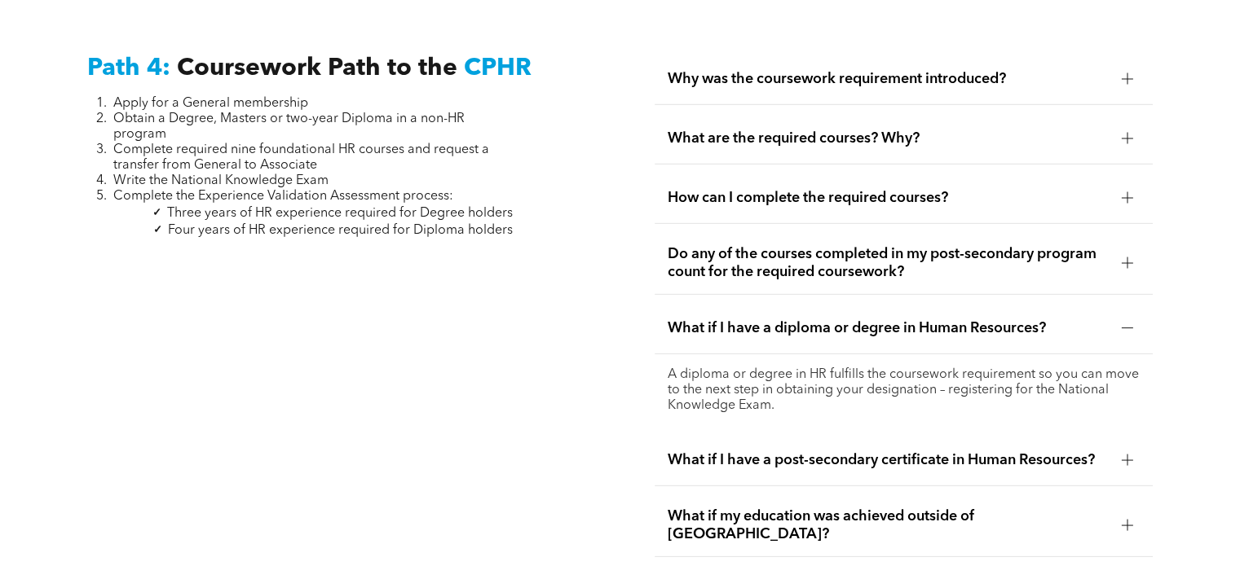
click at [989, 70] on span "Why was the coursework requirement introduced?" at bounding box center [888, 79] width 440 height 18
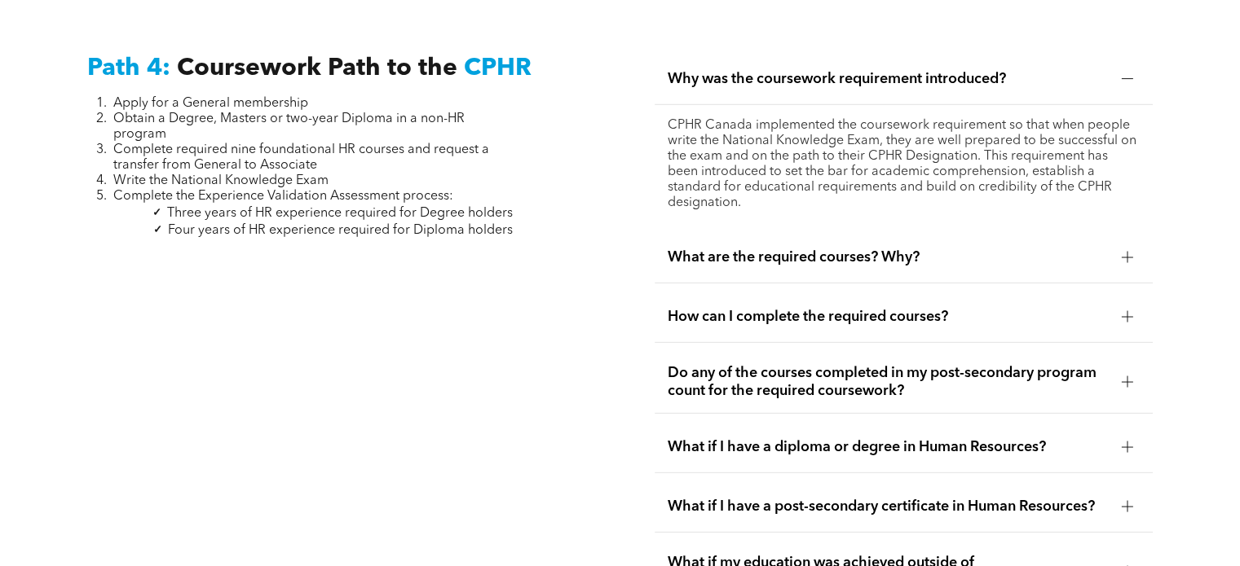
click at [890, 70] on span "Why was the coursework requirement introduced?" at bounding box center [888, 79] width 440 height 18
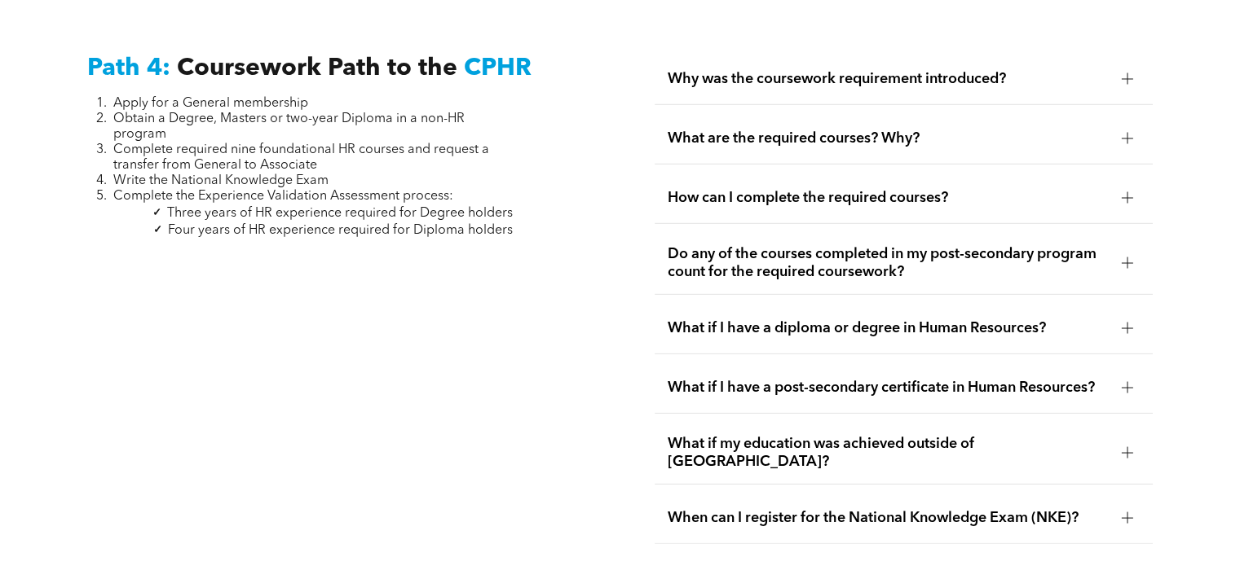
click at [796, 130] on span "What are the required courses? Why?" at bounding box center [888, 139] width 440 height 18
